Goal: Submit feedback/report problem: Submit feedback/report problem

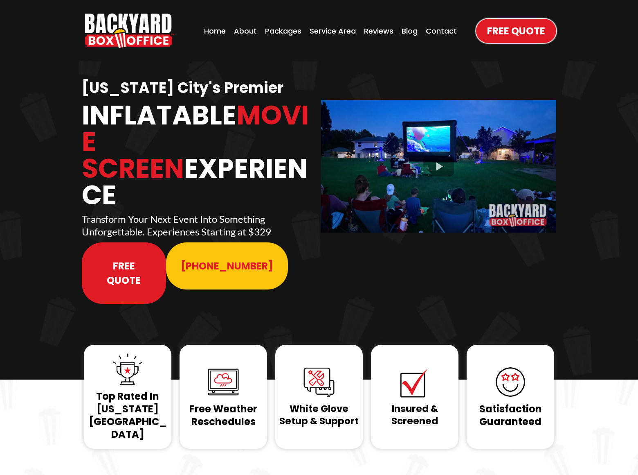
scroll to position [3261, 0]
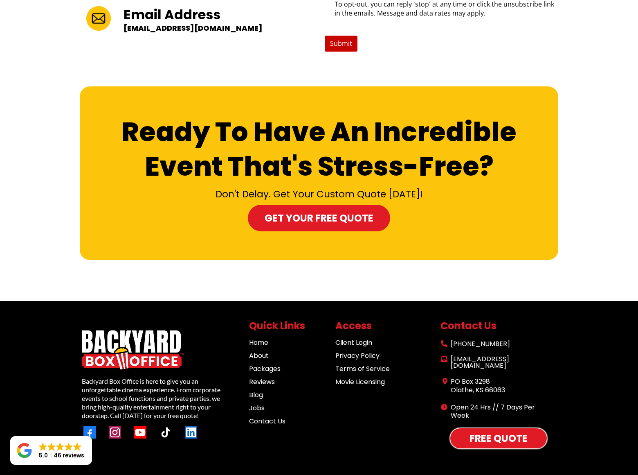
scroll to position [64, 0]
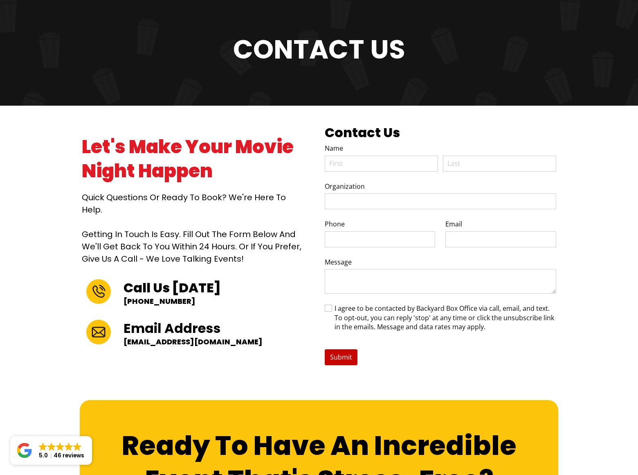
click at [325, 304] on span at bounding box center [328, 307] width 7 height 7
click at [325, 308] on input "I agree to be contacted by Backyard Box Office via call, email, and text. To op…" at bounding box center [325, 308] width 0 height 0
checkbox input "true"
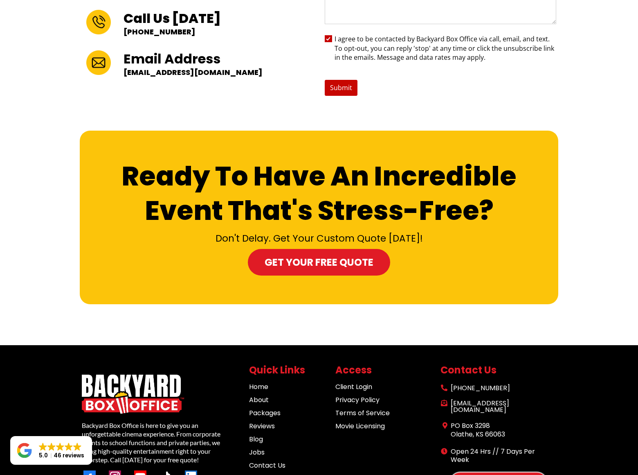
scroll to position [377, 0]
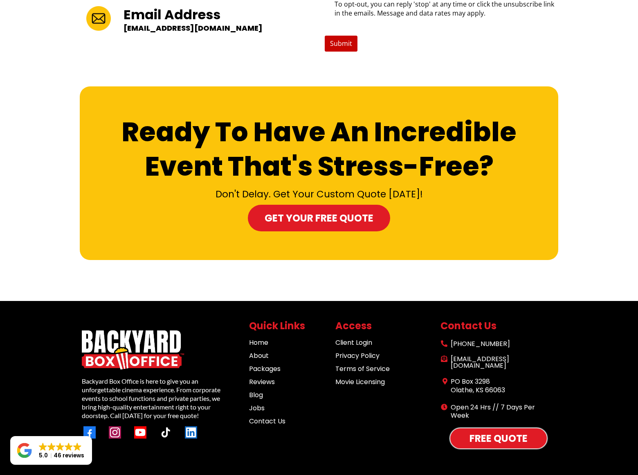
click at [341, 38] on span "Submit" at bounding box center [341, 43] width 23 height 10
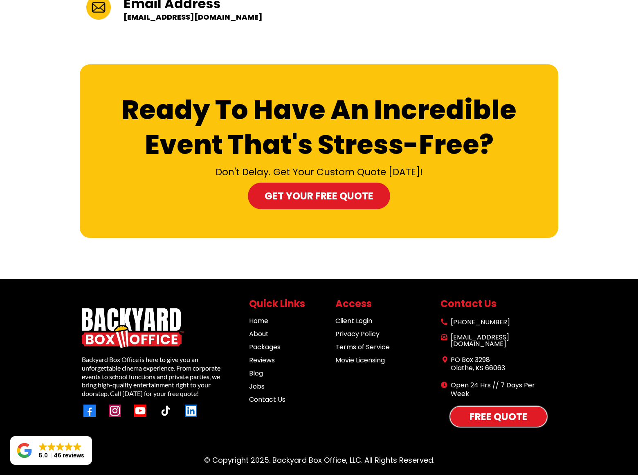
scroll to position [275, 0]
